Goal: Task Accomplishment & Management: Use online tool/utility

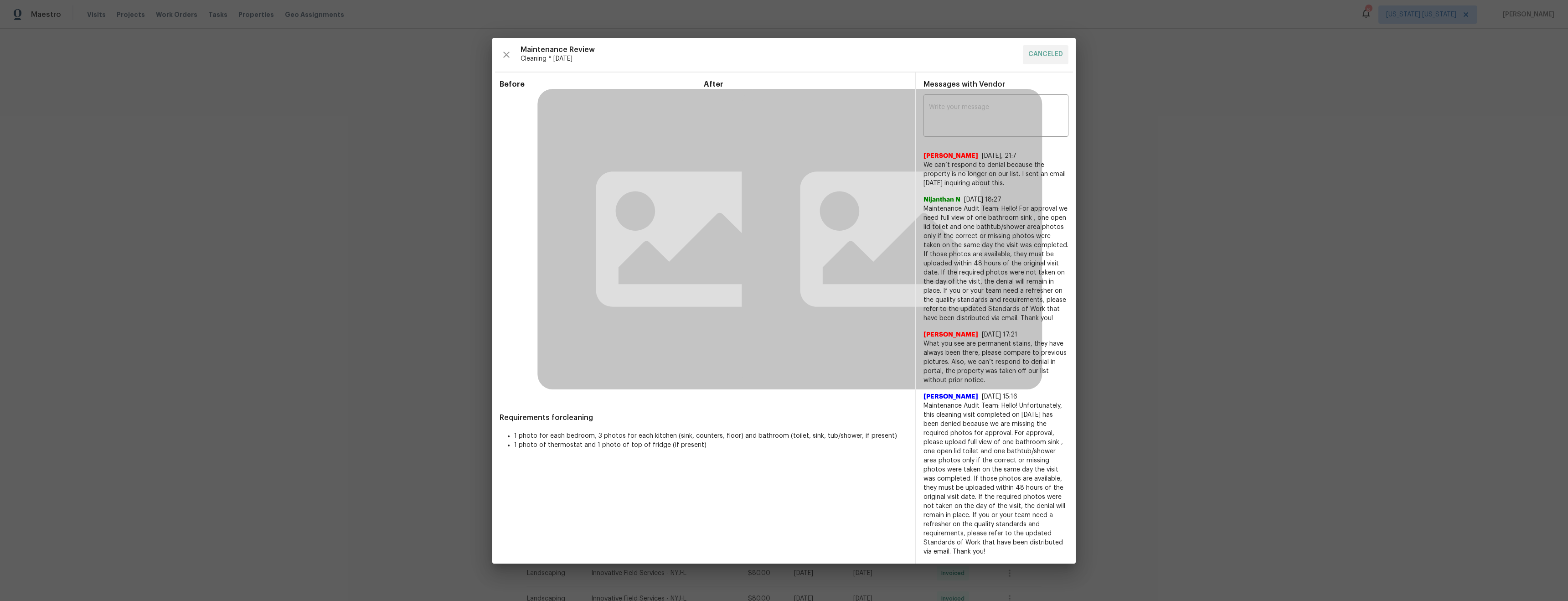
scroll to position [131, 0]
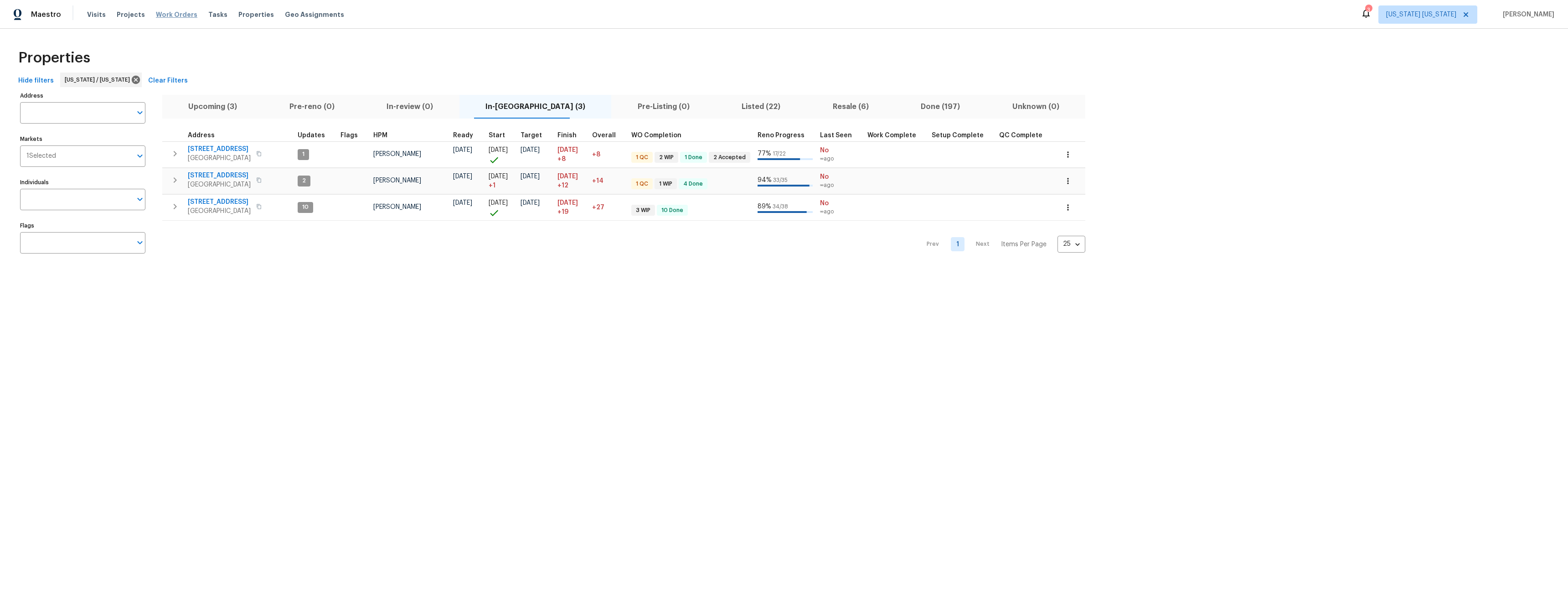
click at [184, 15] on span "Work Orders" at bounding box center [177, 15] width 41 height 9
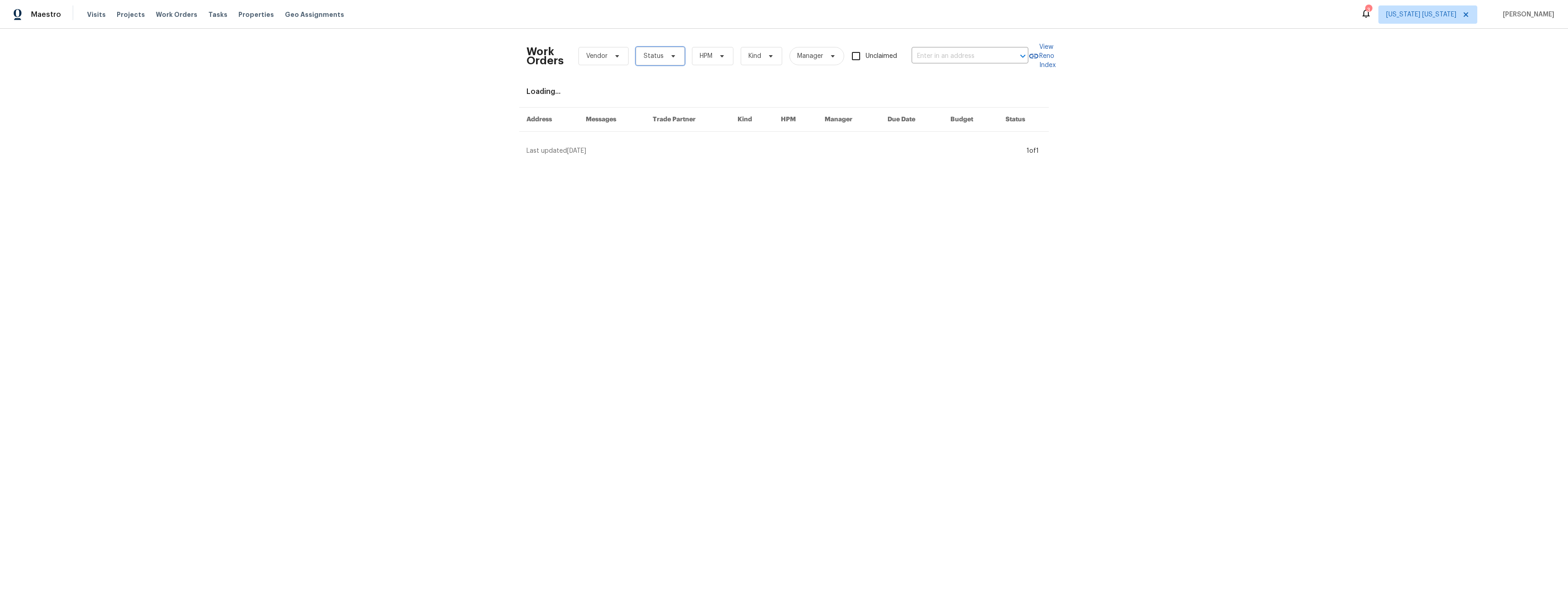
click at [670, 58] on icon at bounding box center [673, 55] width 7 height 7
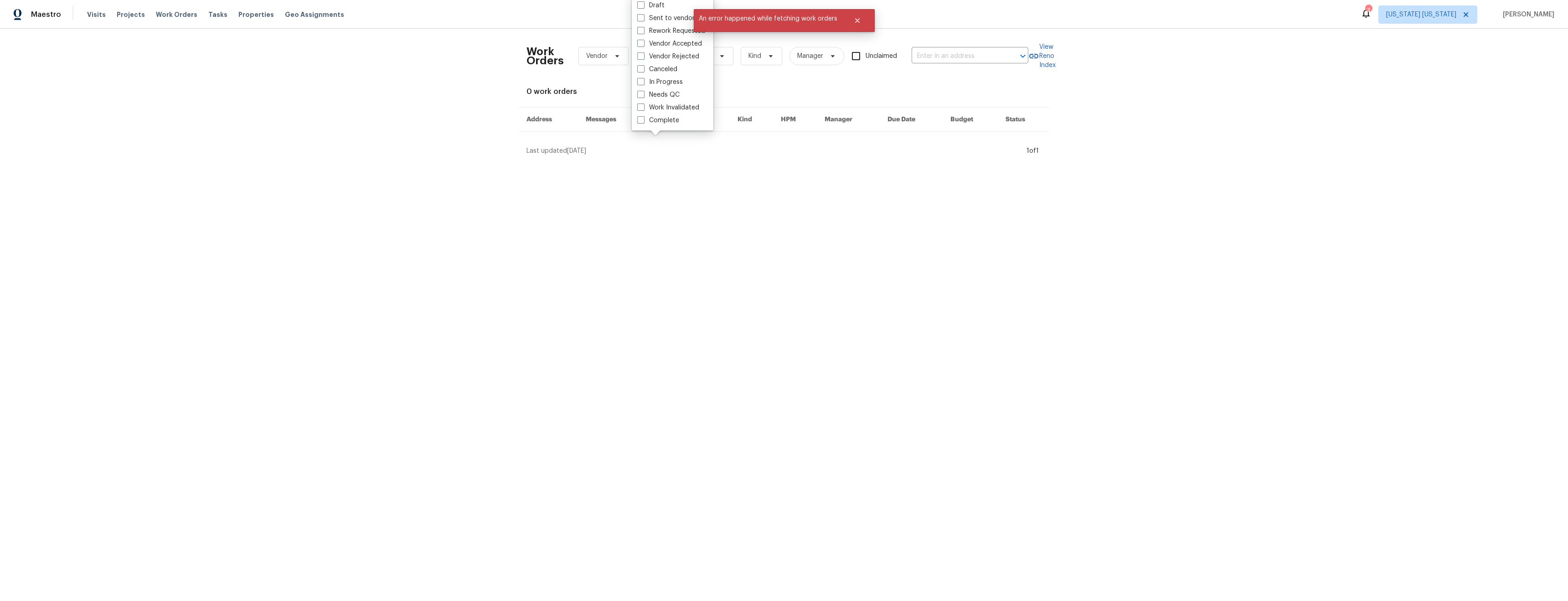
drag, startPoint x: 780, startPoint y: 111, endPoint x: 767, endPoint y: 111, distance: 13.0
click at [779, 110] on th "HPM" at bounding box center [795, 119] width 44 height 24
click at [433, 163] on html "Maestro Visits Projects Work Orders Tasks Properties Geo Assignments 3 New York…" at bounding box center [784, 81] width 1568 height 163
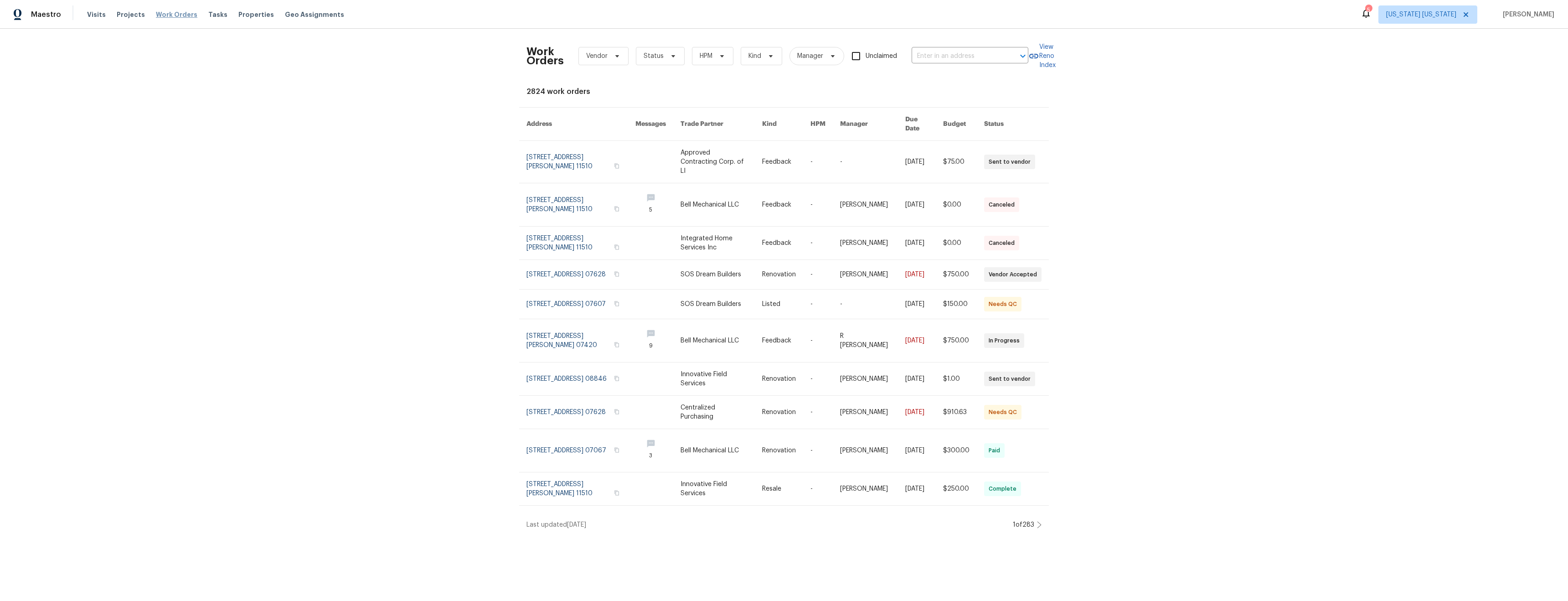
click at [161, 16] on span "Work Orders" at bounding box center [177, 15] width 41 height 9
click at [724, 56] on span "HPM" at bounding box center [713, 56] width 41 height 18
click at [720, 97] on label "[PERSON_NAME]" at bounding box center [722, 95] width 60 height 9
click at [698, 96] on input "[PERSON_NAME]" at bounding box center [695, 93] width 6 height 6
checkbox input "true"
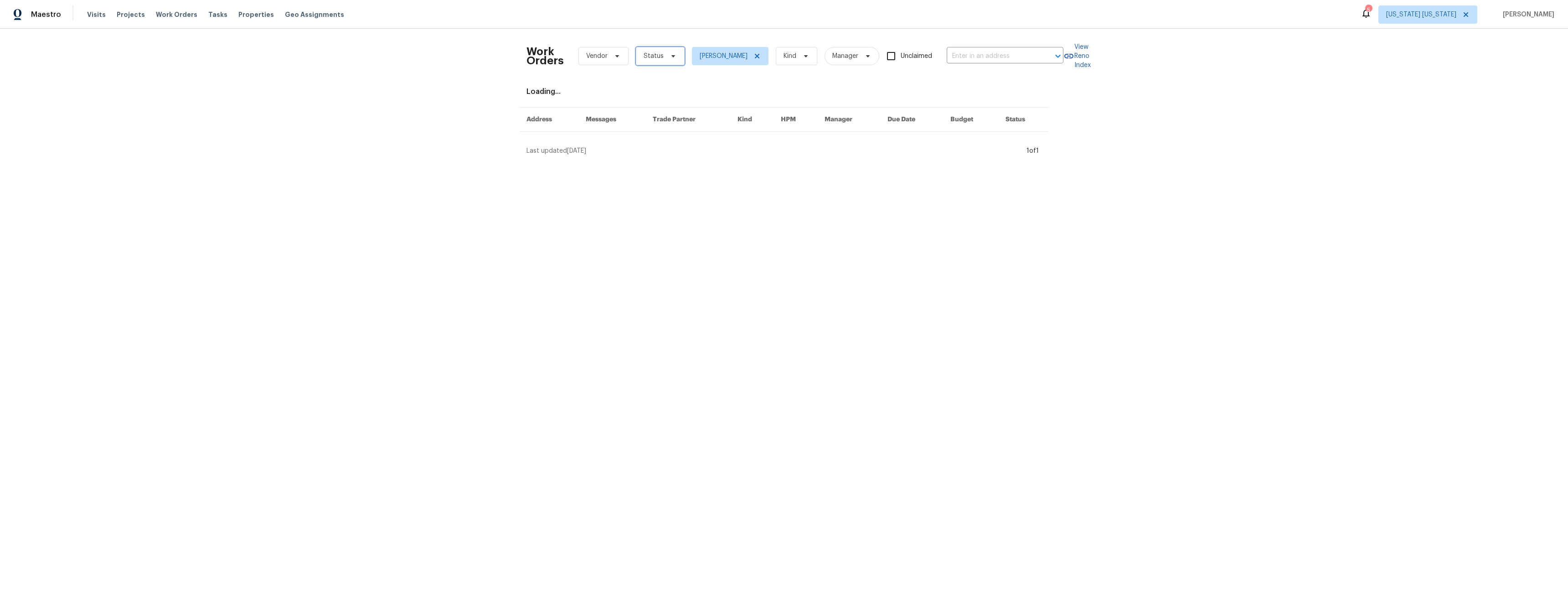
click at [665, 60] on span "Status" at bounding box center [660, 56] width 48 height 18
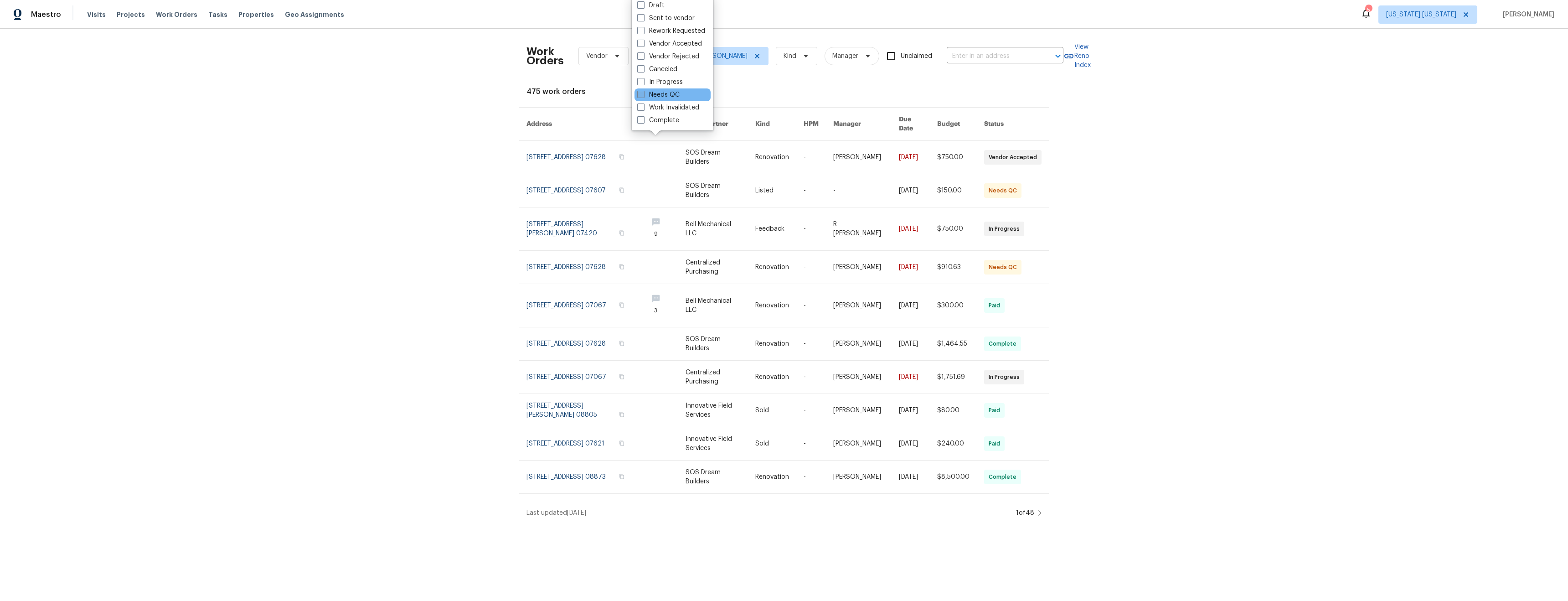
click at [665, 95] on label "Needs QC" at bounding box center [658, 95] width 42 height 9
click at [643, 95] on input "Needs QC" at bounding box center [640, 93] width 6 height 6
checkbox input "true"
